Goal: Share content: Share content

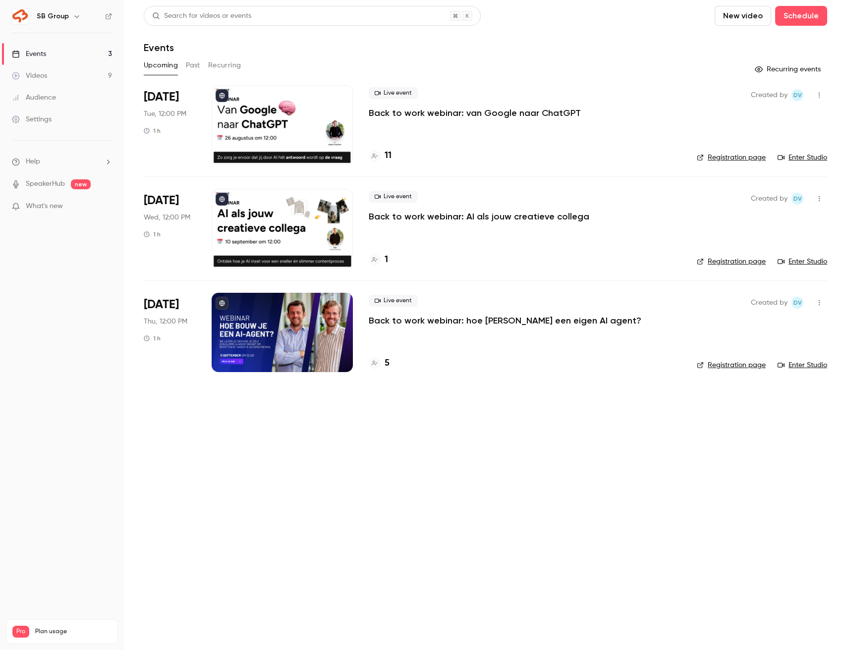
click at [477, 110] on p "Back to work webinar: van Google naar ChatGPT" at bounding box center [475, 113] width 212 height 12
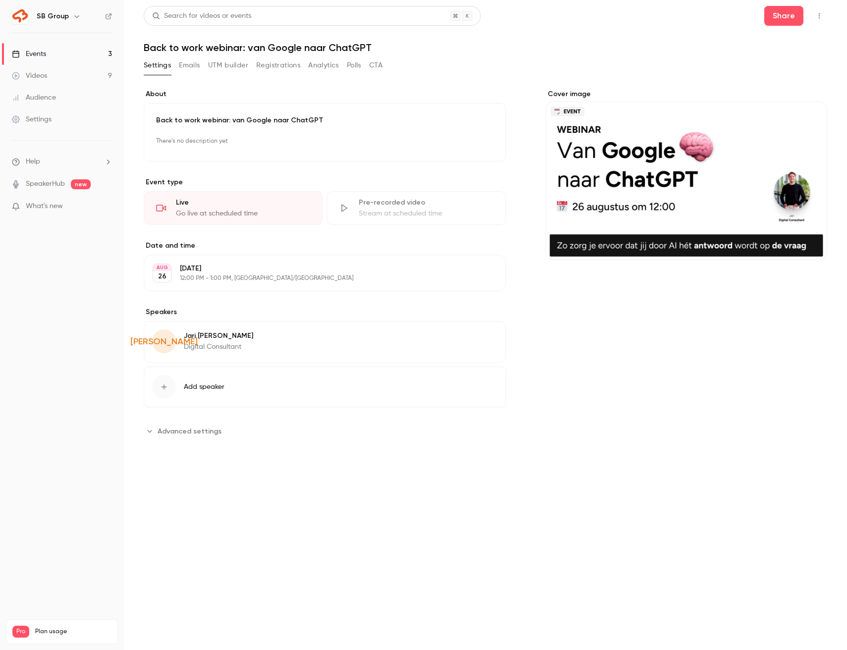
click at [280, 66] on button "Registrations" at bounding box center [278, 65] width 44 height 16
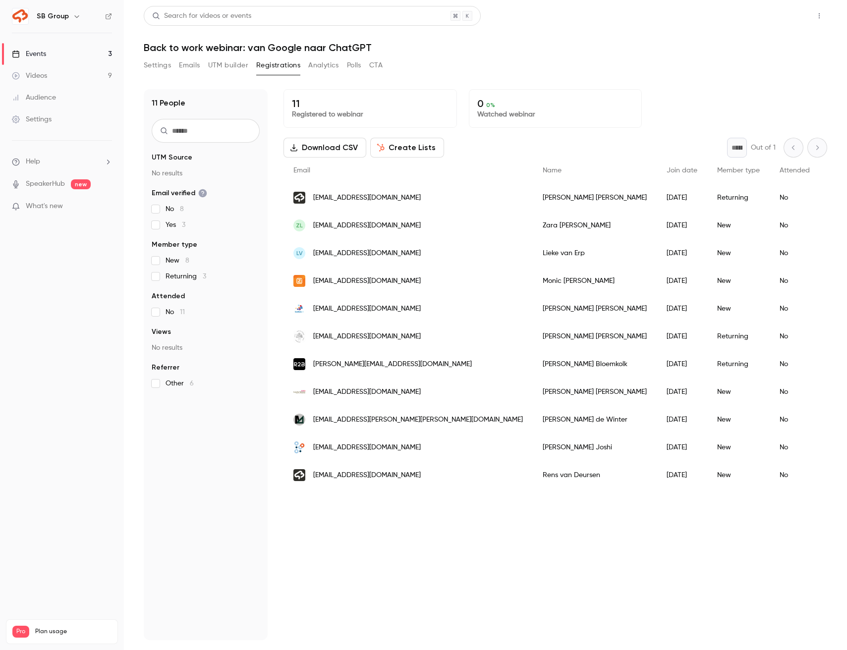
click at [773, 14] on button "Share" at bounding box center [783, 16] width 39 height 20
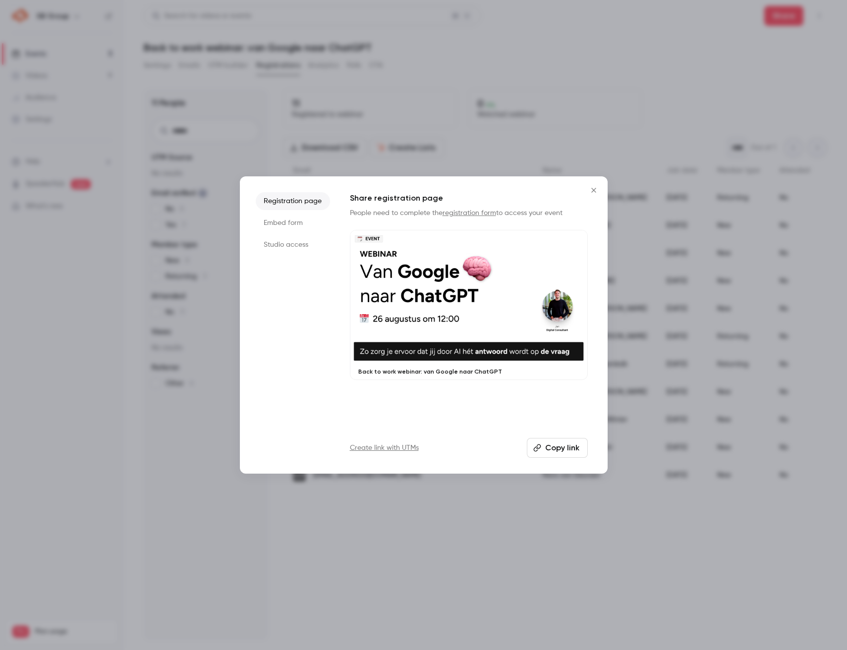
click at [561, 447] on button "Copy link" at bounding box center [557, 448] width 61 height 20
click at [588, 188] on icon "Close" at bounding box center [593, 190] width 12 height 8
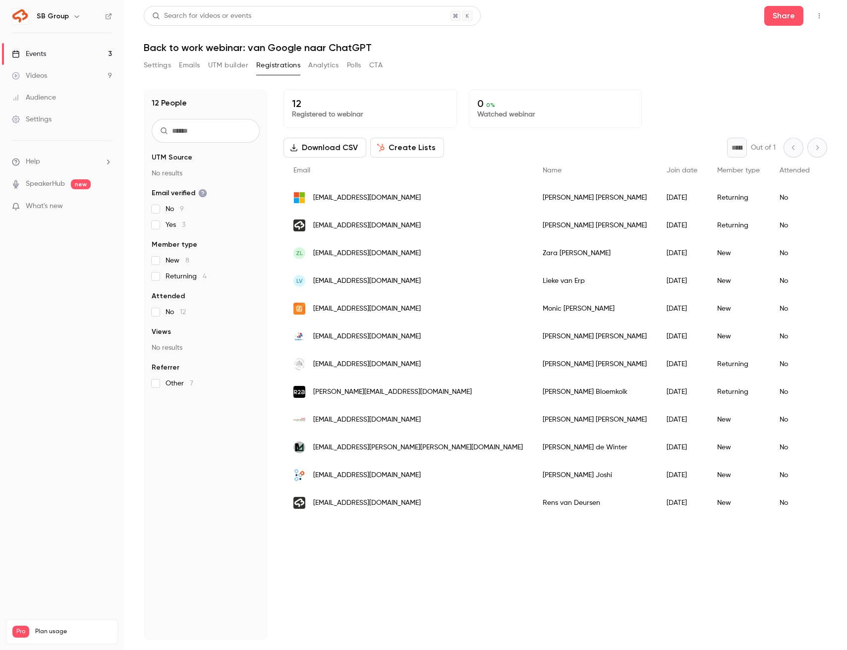
click at [89, 75] on link "Videos 9" at bounding box center [62, 76] width 124 height 22
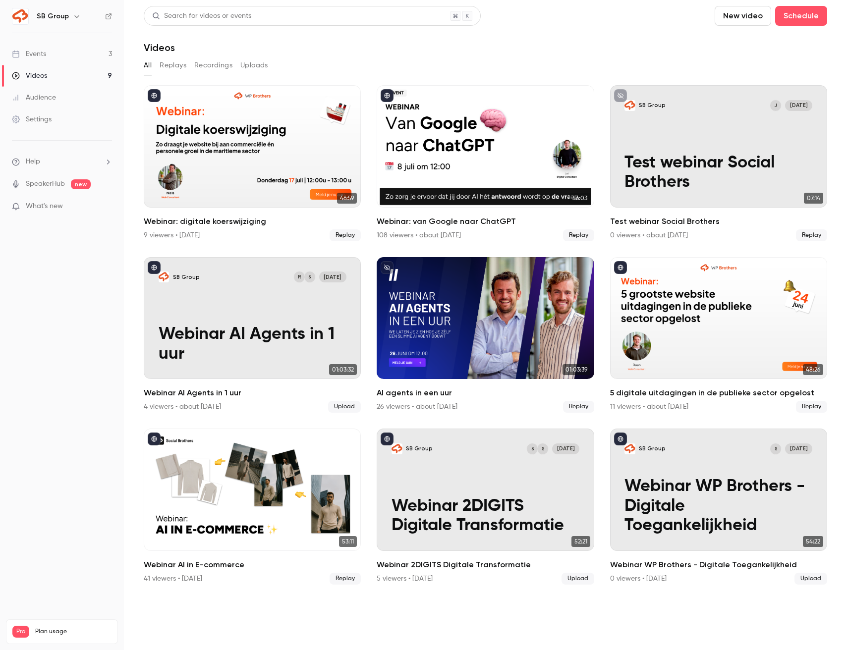
click at [102, 52] on link "Events 3" at bounding box center [62, 54] width 124 height 22
